Goal: Transaction & Acquisition: Purchase product/service

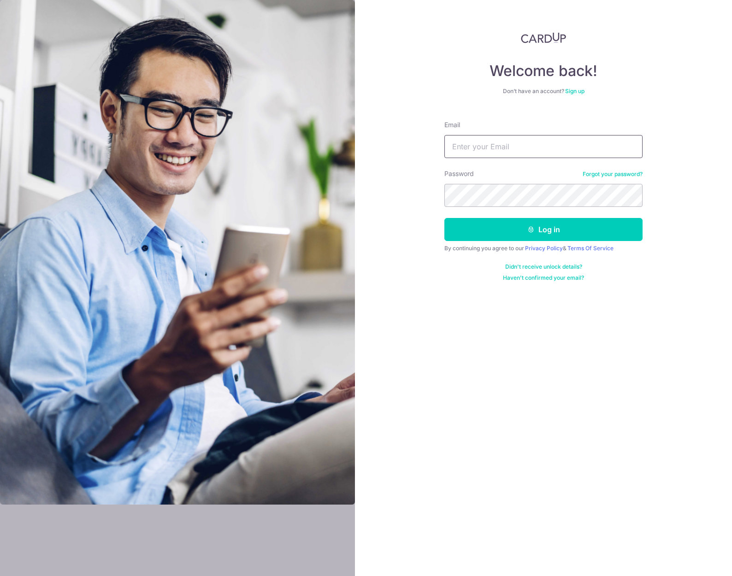
type input "[EMAIL_ADDRESS][DOMAIN_NAME]"
click at [538, 235] on button "Log in" at bounding box center [543, 229] width 198 height 23
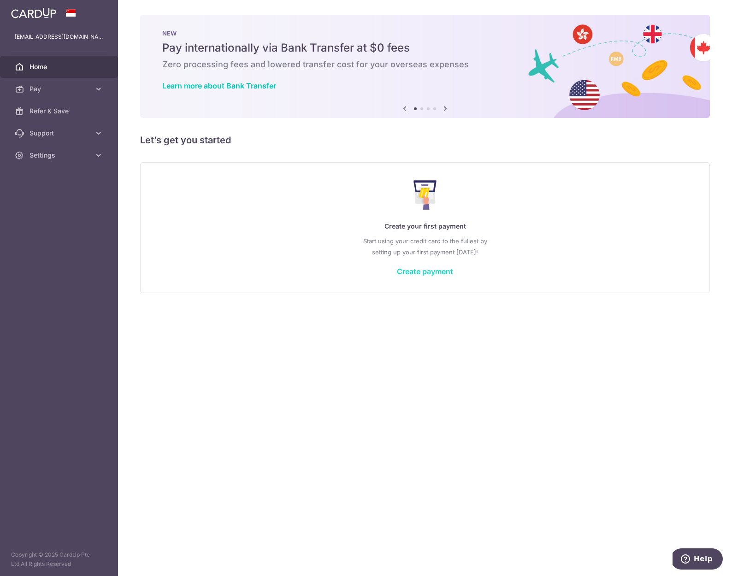
click at [428, 274] on link "Create payment" at bounding box center [425, 271] width 56 height 9
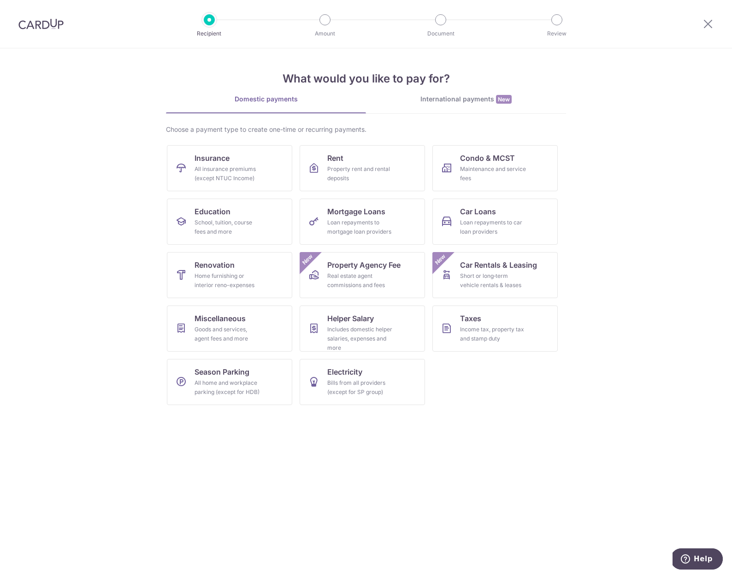
click at [480, 100] on div "International payments New" at bounding box center [466, 99] width 200 height 10
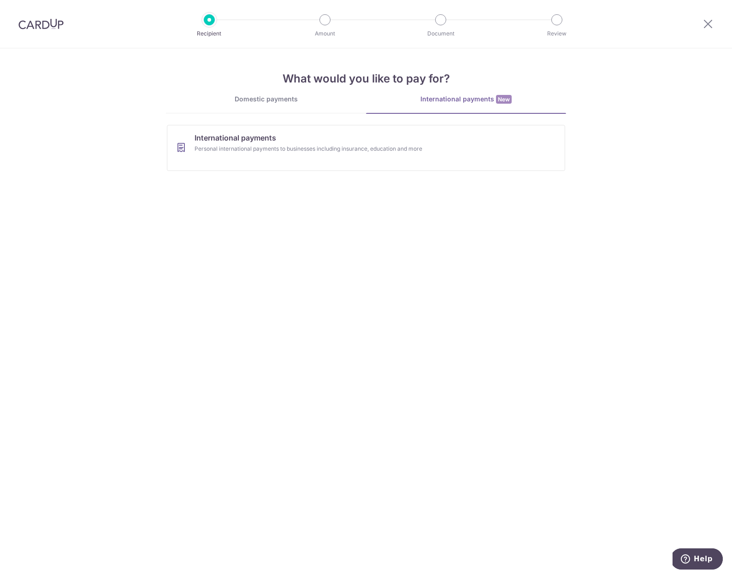
click at [275, 104] on link "Domestic payments" at bounding box center [266, 103] width 200 height 18
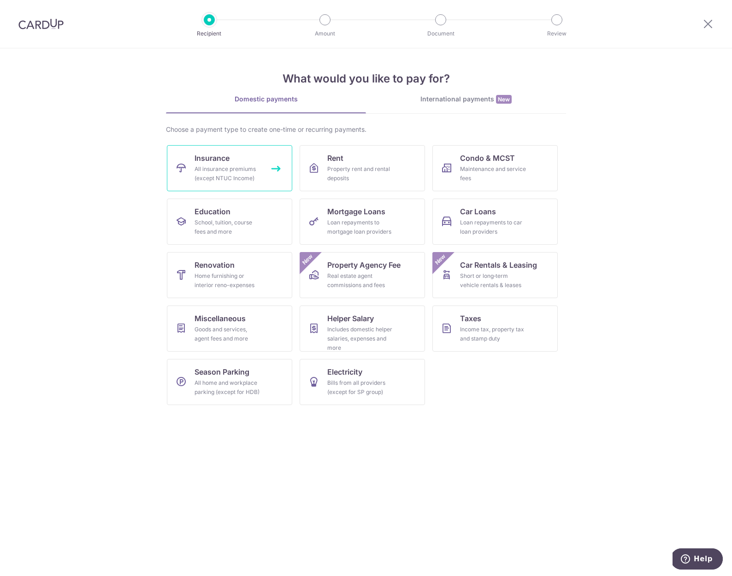
click at [250, 165] on div "All insurance premiums (except NTUC Income)" at bounding box center [227, 173] width 66 height 18
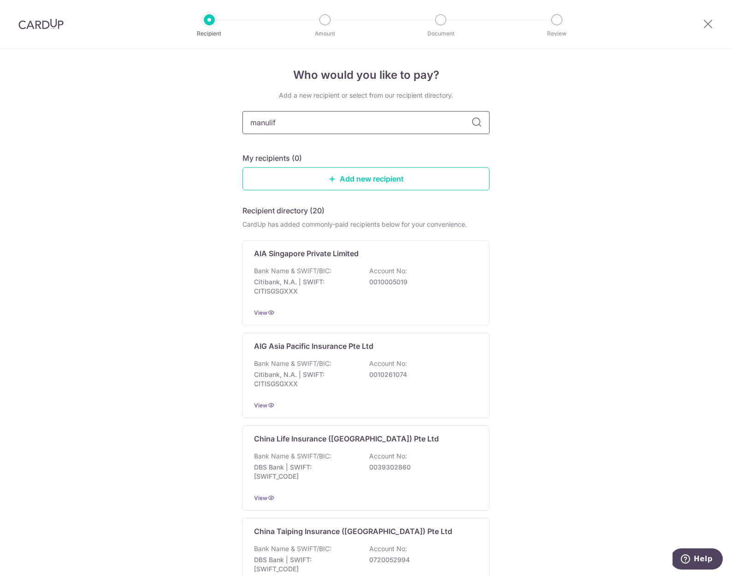
type input "manulife"
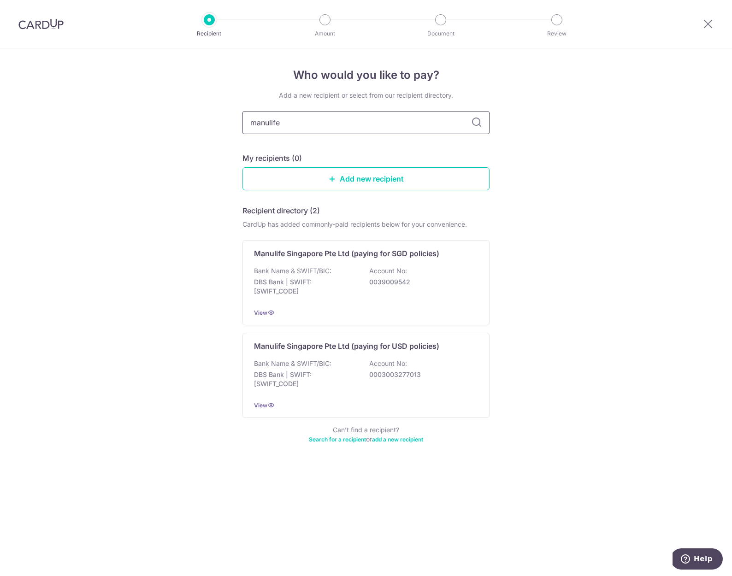
drag, startPoint x: 314, startPoint y: 123, endPoint x: 254, endPoint y: 119, distance: 60.0
click at [254, 119] on input "manulife" at bounding box center [365, 122] width 247 height 23
click at [358, 362] on div "Bank Name & SWIFT/BIC: DBS Bank | SWIFT: DBSSSGSGXXX Account No: 0003003277013" at bounding box center [366, 376] width 224 height 34
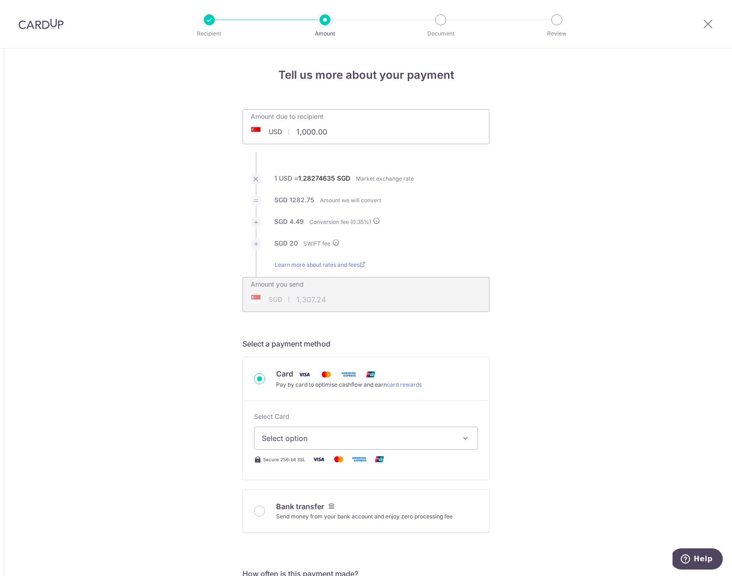
drag, startPoint x: 282, startPoint y: 125, endPoint x: 273, endPoint y: 123, distance: 8.9
click at [273, 123] on input "1,000.00" at bounding box center [314, 131] width 142 height 21
type input "50000"
type input "64,380.56"
type input "50,000.00"
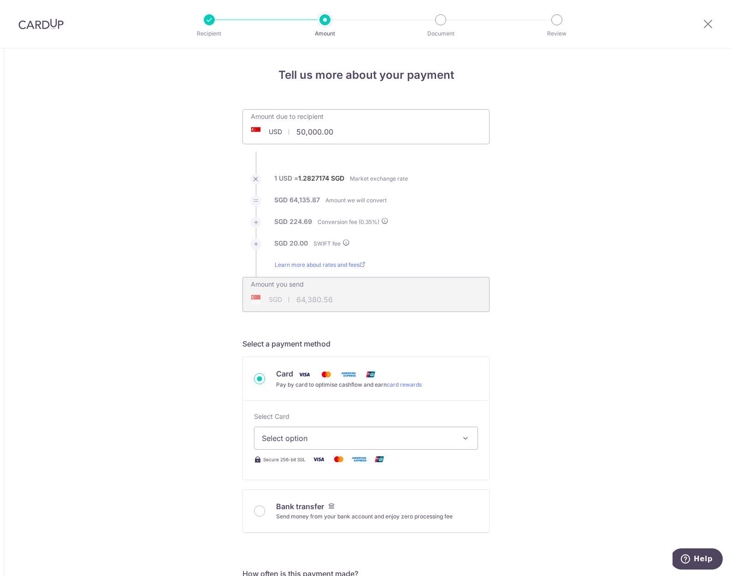
click at [308, 441] on span "Select option" at bounding box center [358, 438] width 192 height 11
type input "64,377.76"
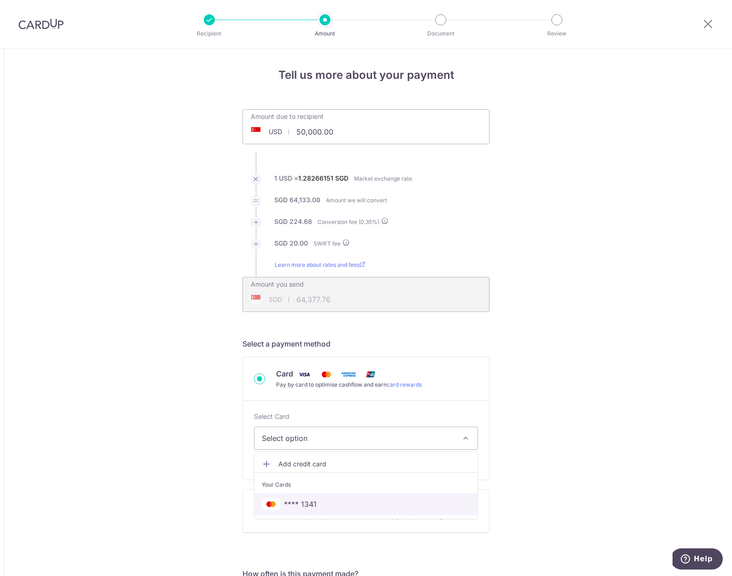
click at [347, 501] on span "**** 1341" at bounding box center [366, 504] width 208 height 11
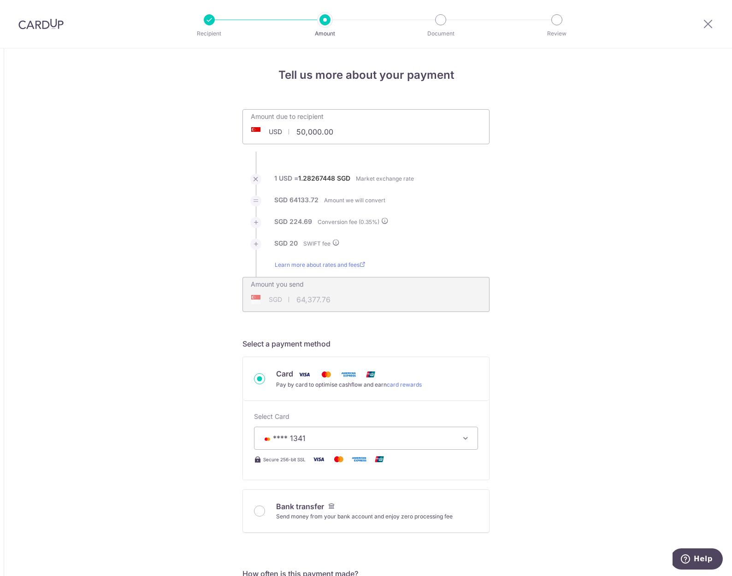
type input "50,000.00"
type input "64,378.41"
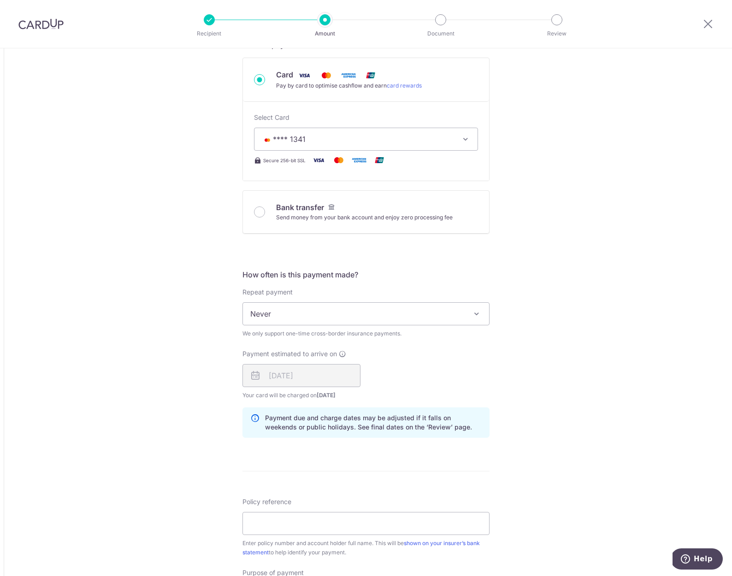
scroll to position [484, 0]
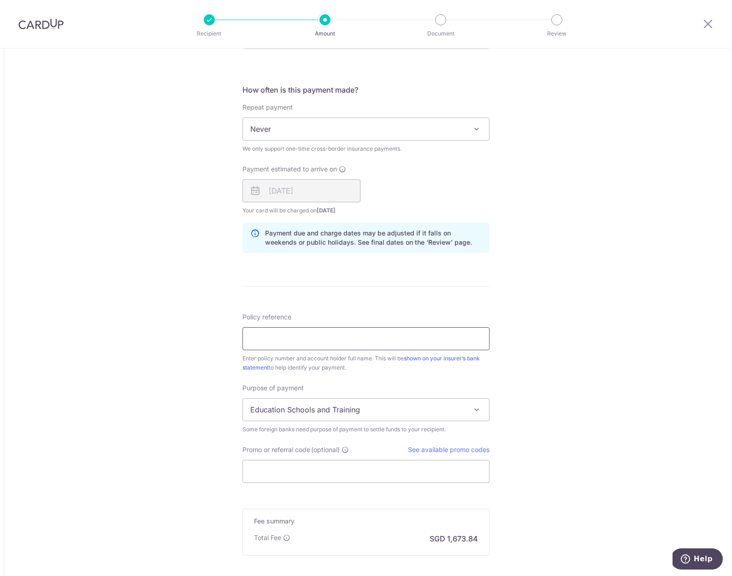
click at [348, 341] on input "Policy reference" at bounding box center [365, 338] width 247 height 23
